Goal: Task Accomplishment & Management: Manage account settings

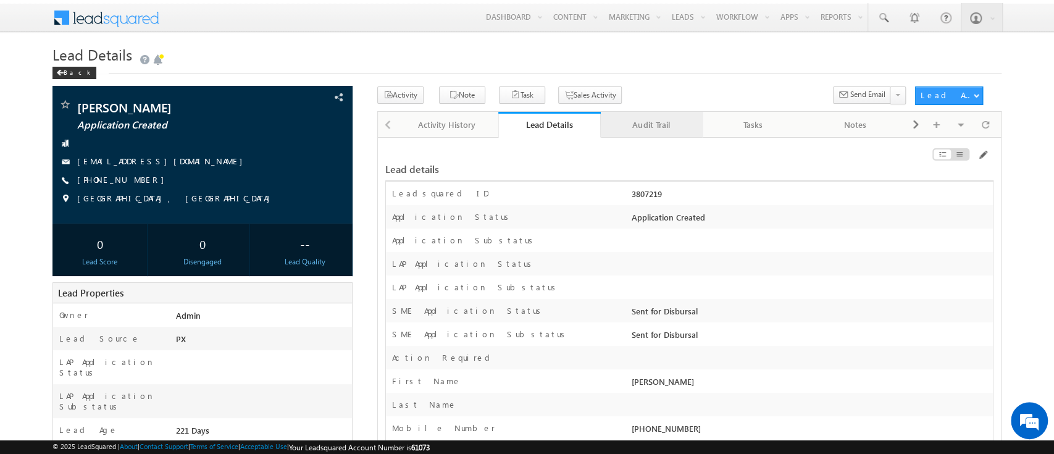
click at [660, 116] on link "Audit Trail" at bounding box center [652, 125] width 102 height 26
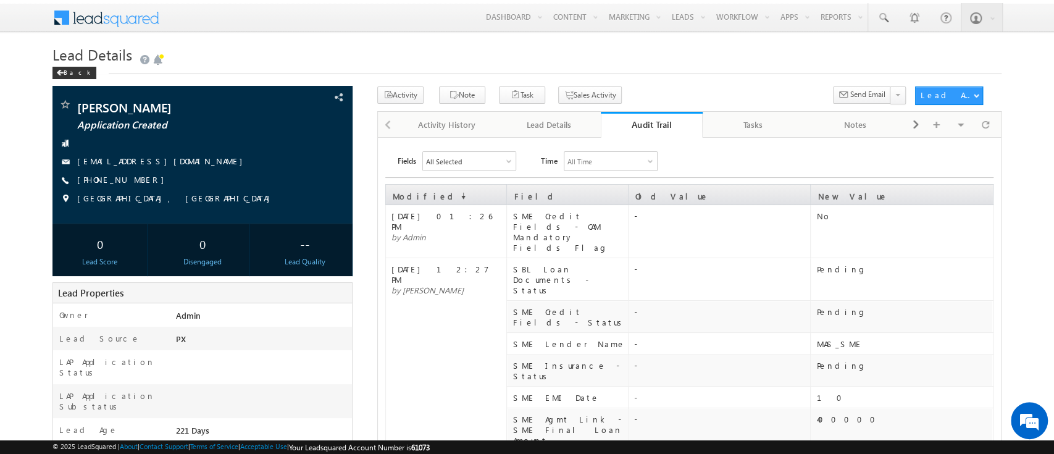
click at [646, 125] on div "Audit Trail" at bounding box center [651, 125] width 83 height 12
click at [555, 123] on div "Lead Details" at bounding box center [548, 124] width 81 height 15
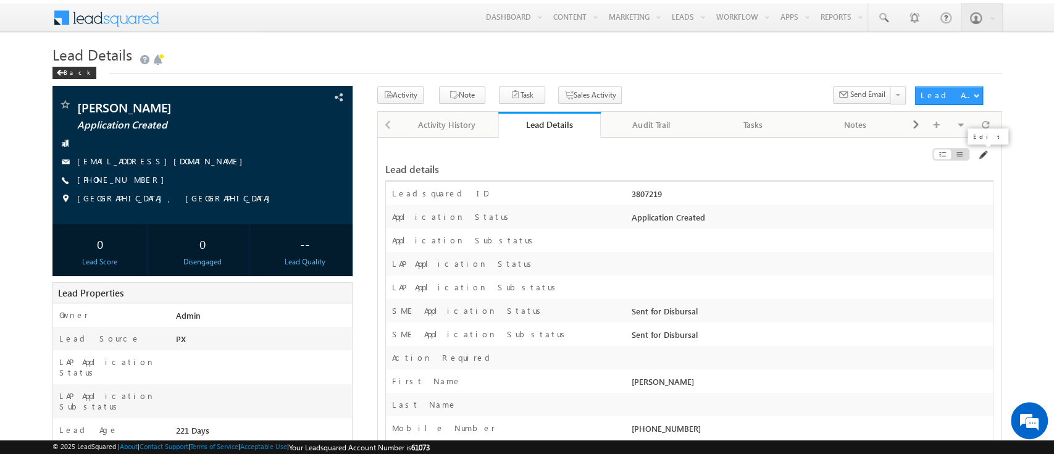
click at [980, 158] on span at bounding box center [982, 155] width 10 height 10
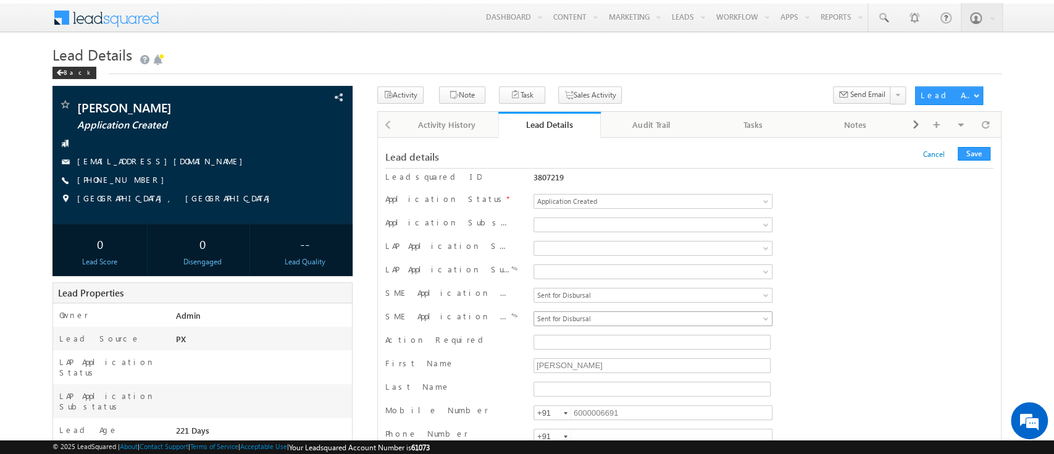
click at [678, 320] on span "Sent for Disbursal" at bounding box center [630, 318] width 193 height 11
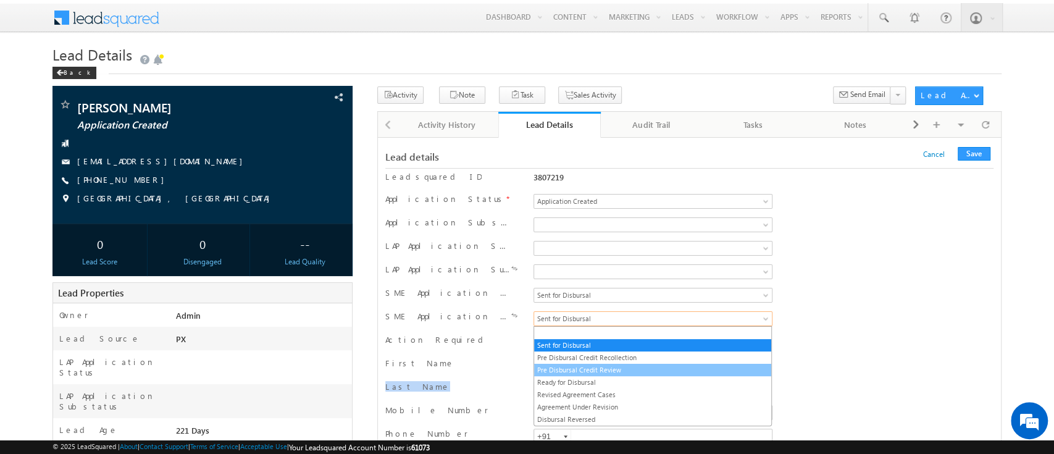
click at [662, 364] on link "Pre Disbursal Credit Review" at bounding box center [652, 369] width 237 height 11
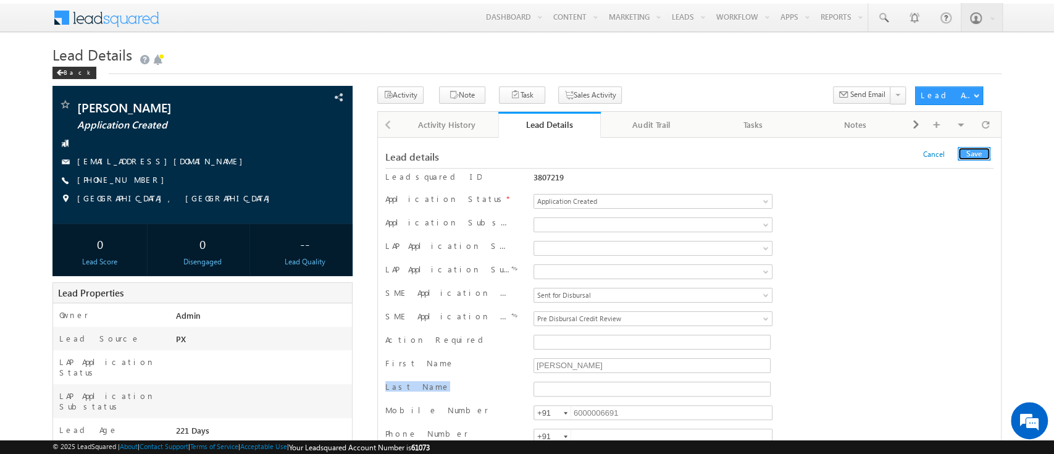
click at [964, 159] on button "Save" at bounding box center [973, 154] width 33 height 14
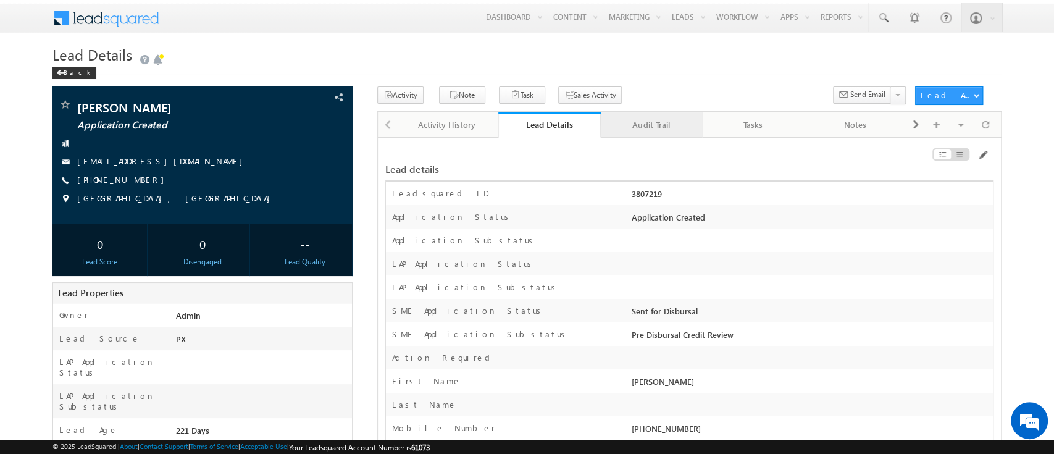
click at [638, 119] on div "Audit Trail" at bounding box center [650, 124] width 81 height 15
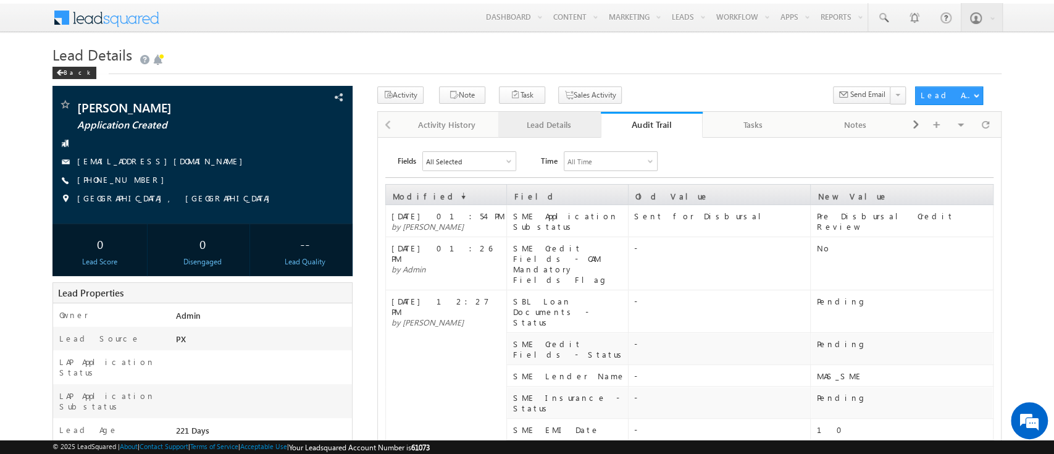
click at [557, 129] on div "Lead Details" at bounding box center [548, 124] width 81 height 15
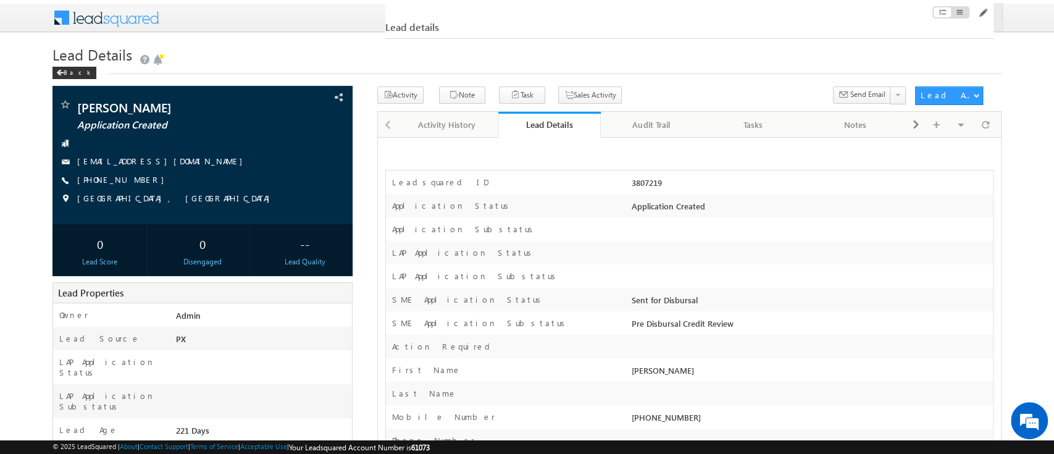
scroll to position [159, 0]
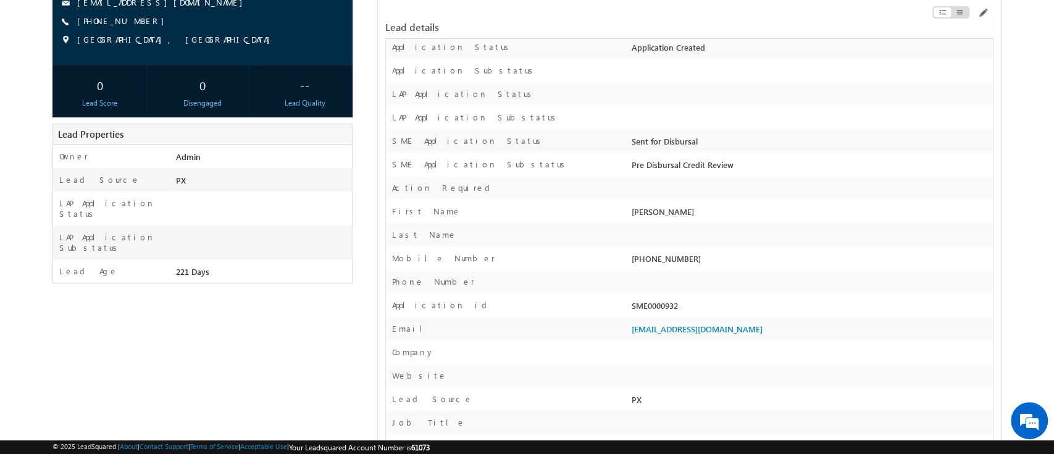
click at [660, 314] on div "SME0000932" at bounding box center [810, 307] width 364 height 17
copy div "SME0000932"
